Goal: Task Accomplishment & Management: Manage account settings

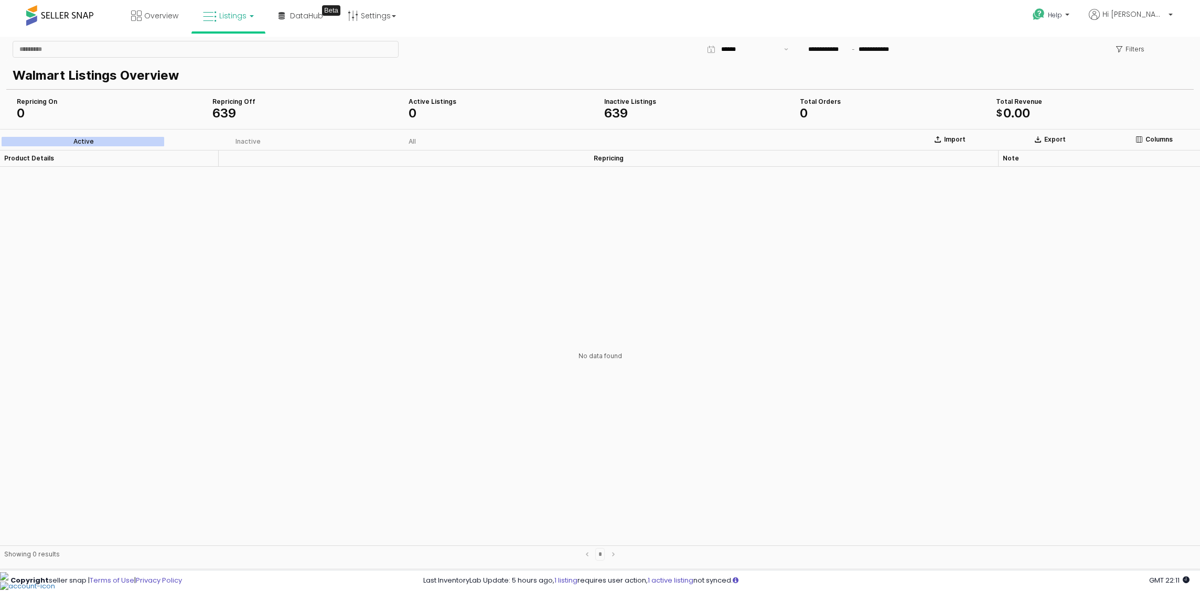
click at [243, 20] on span "Listings" at bounding box center [232, 15] width 27 height 10
click at [233, 54] on icon at bounding box center [236, 52] width 46 height 14
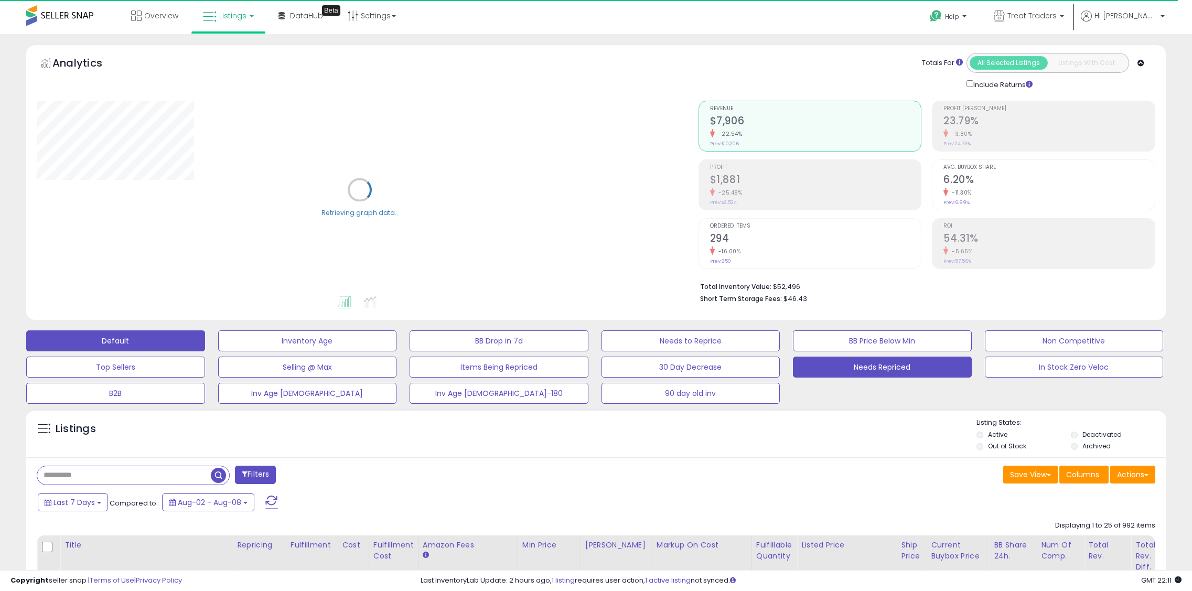
click at [397, 351] on button "Needs Repriced" at bounding box center [307, 340] width 179 height 21
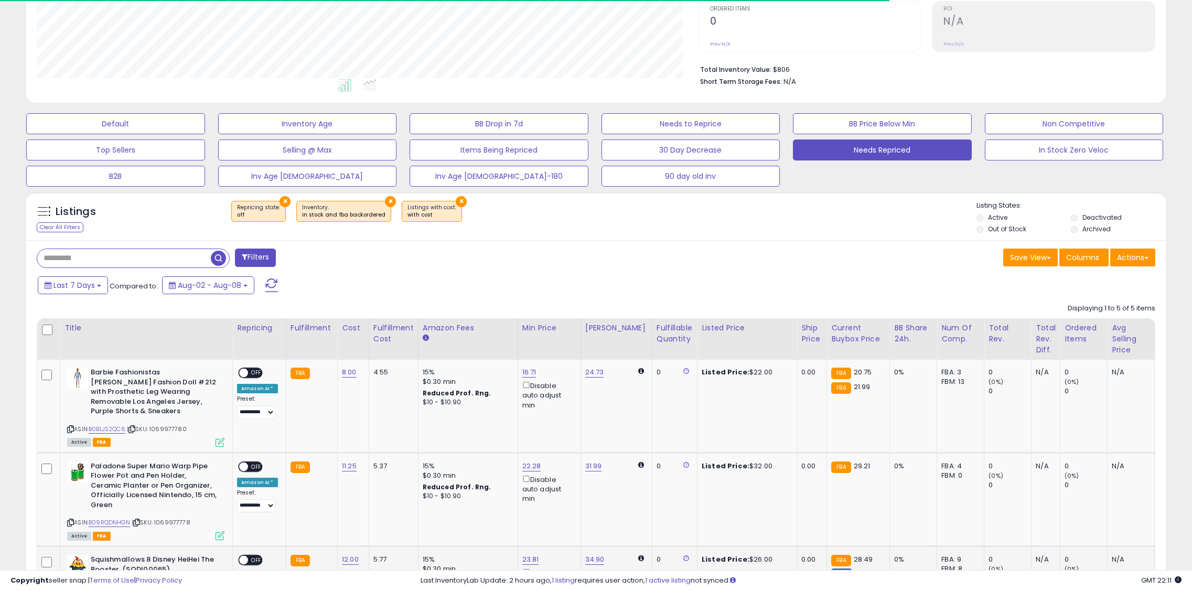
scroll to position [367, 0]
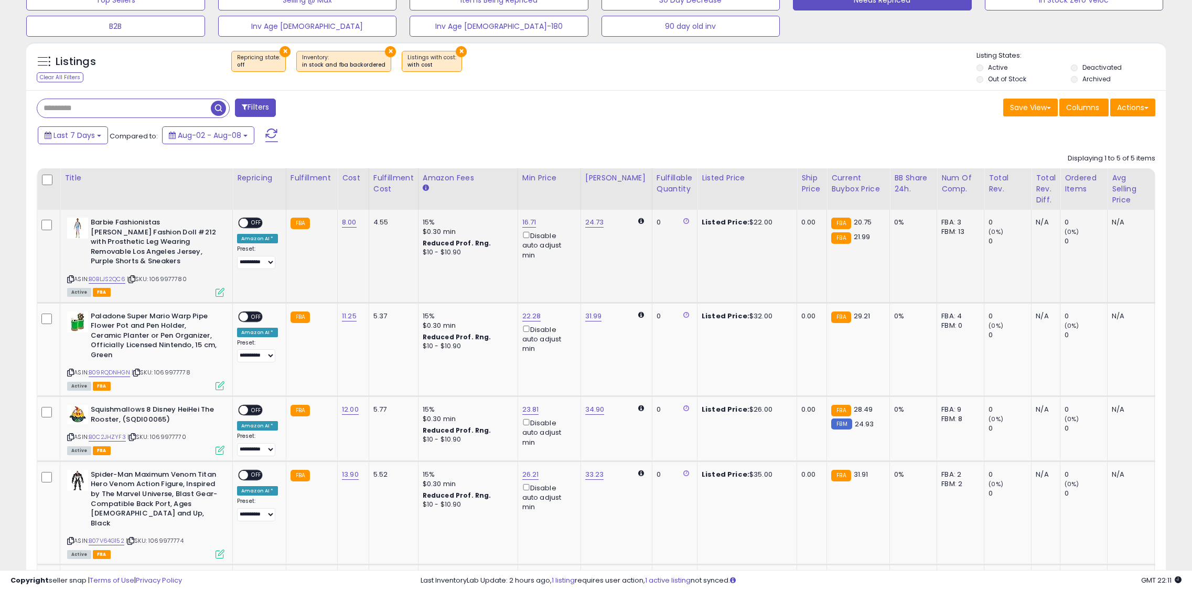
click at [252, 222] on span "OFF" at bounding box center [256, 223] width 17 height 9
click at [252, 312] on span "OFF" at bounding box center [256, 316] width 17 height 9
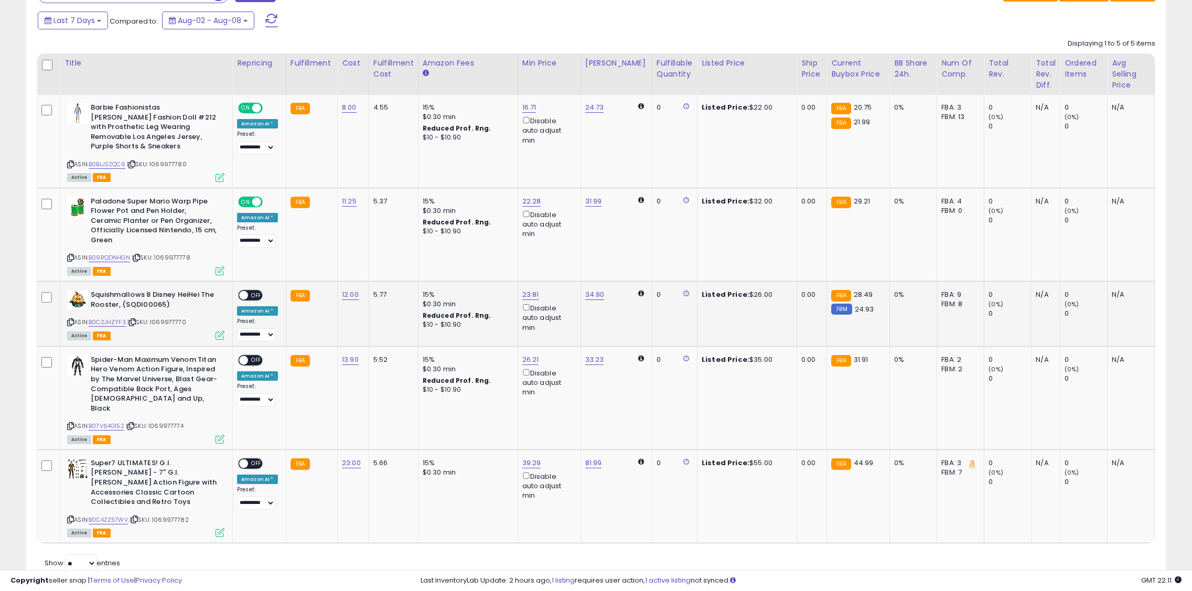
scroll to position [484, 0]
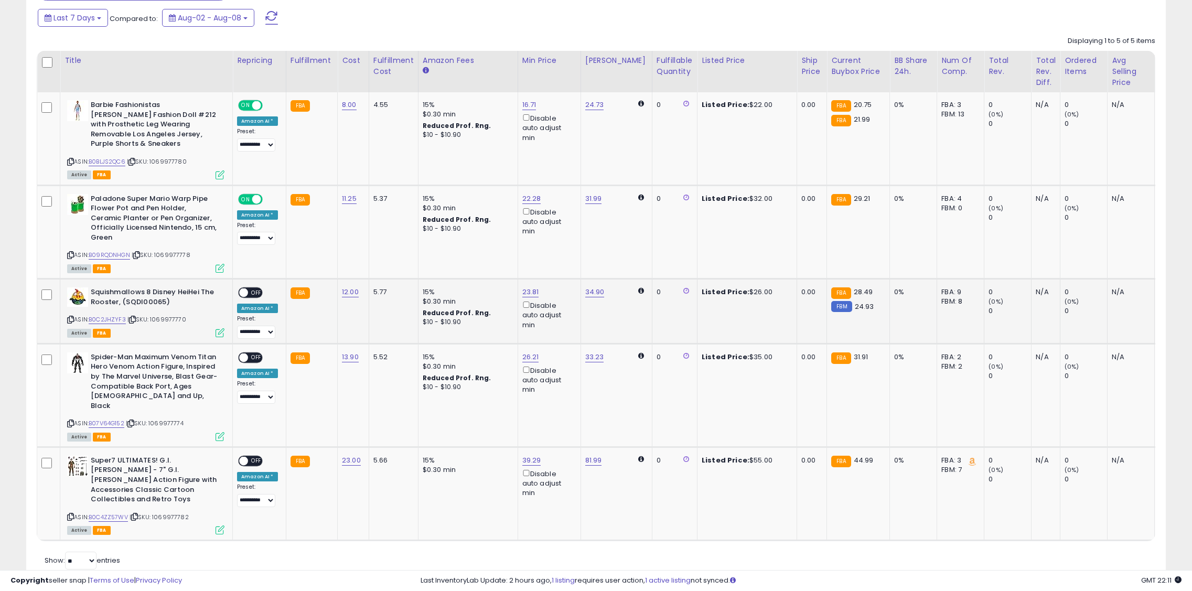
click at [251, 288] on span "OFF" at bounding box center [256, 292] width 17 height 9
click at [253, 353] on span "OFF" at bounding box center [256, 357] width 17 height 9
click at [257, 456] on span "OFF" at bounding box center [256, 460] width 17 height 9
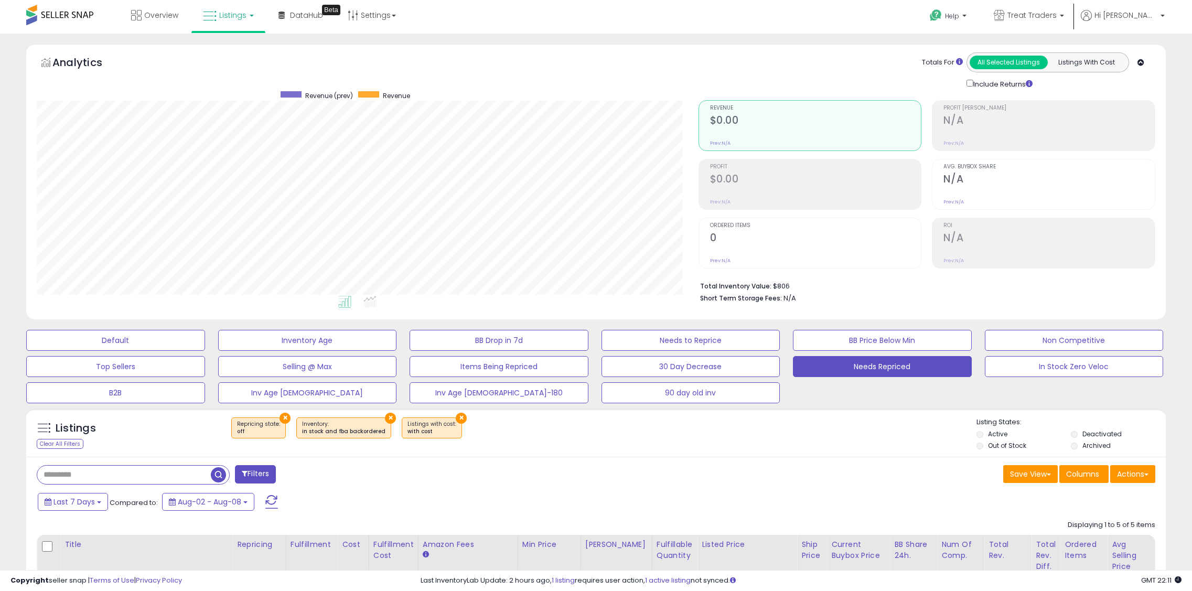
scroll to position [0, 0]
